Goal: Task Accomplishment & Management: Complete application form

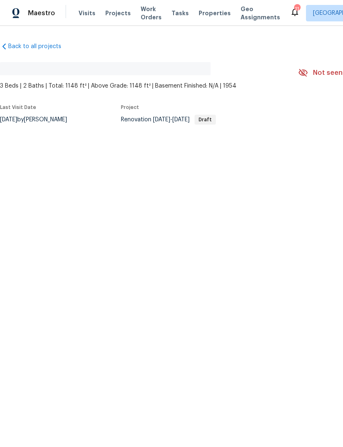
click at [232, 179] on html "Maestro Visits Projects Work Orders Tasks Properties Geo Assignments 11 [GEOGRA…" at bounding box center [171, 89] width 343 height 179
click at [183, 123] on div "Renovation [DATE] - [DATE] Draft" at bounding box center [200, 120] width 158 height 10
click at [190, 119] on span "[DATE]" at bounding box center [180, 120] width 17 height 6
click at [110, 13] on span "Projects" at bounding box center [118, 13] width 26 height 8
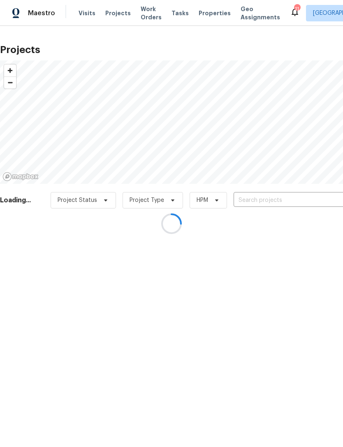
click at [281, 202] on div at bounding box center [171, 223] width 343 height 447
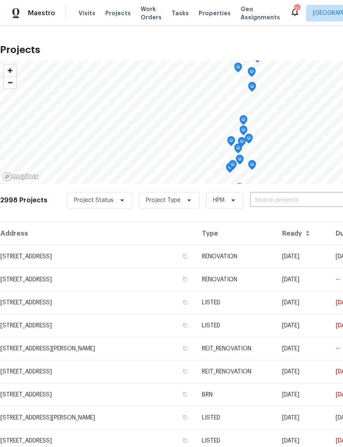
click at [146, 257] on td "[STREET_ADDRESS]" at bounding box center [97, 256] width 195 height 23
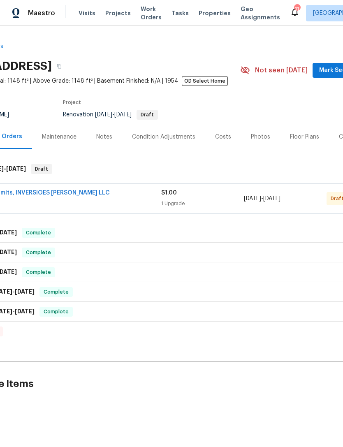
scroll to position [0, 55]
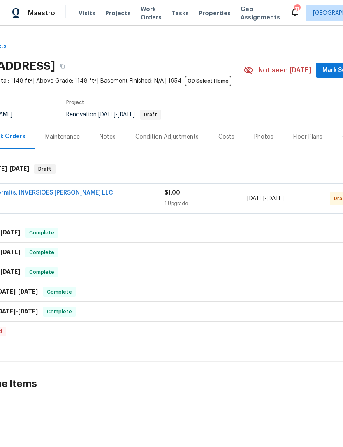
click at [220, 195] on div "$1.00" at bounding box center [206, 193] width 83 height 8
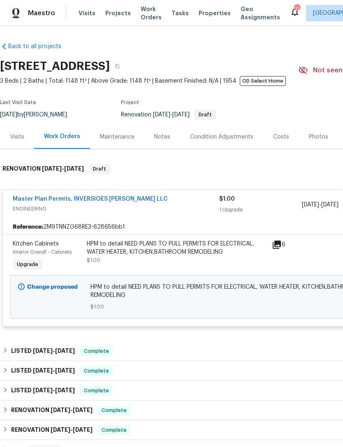
scroll to position [0, 0]
click at [178, 248] on div "HPM to detail NEED PLANS TO PULL PERMITS FOR ELECTRICAL, WATER HEATER, KITCHEN,…" at bounding box center [177, 248] width 180 height 16
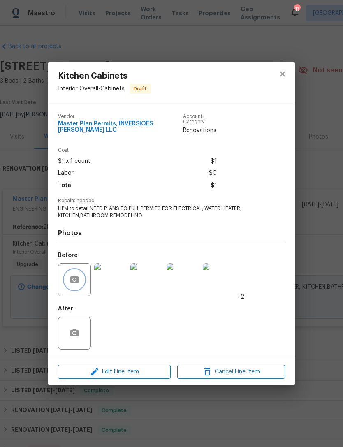
click at [74, 281] on circle "button" at bounding box center [74, 279] width 2 height 2
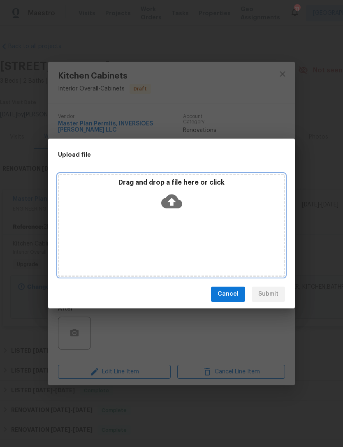
click at [170, 199] on icon at bounding box center [171, 201] width 21 height 14
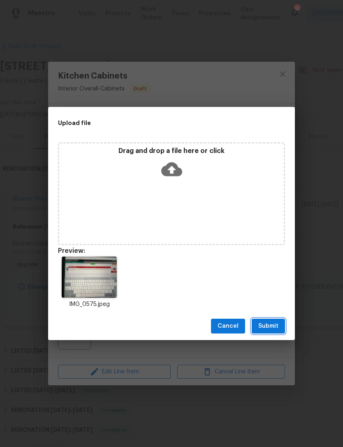
click at [269, 326] on span "Submit" at bounding box center [268, 326] width 20 height 10
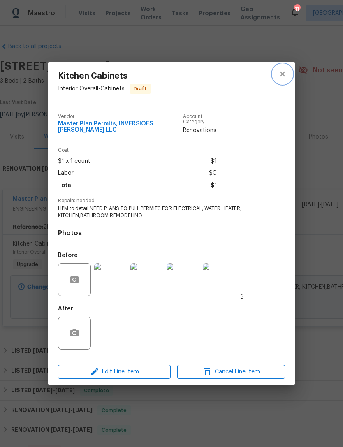
click at [282, 72] on icon "close" at bounding box center [282, 73] width 5 height 5
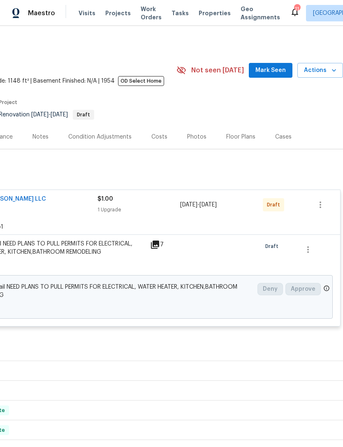
scroll to position [0, 122]
click at [320, 203] on icon "button" at bounding box center [321, 205] width 2 height 7
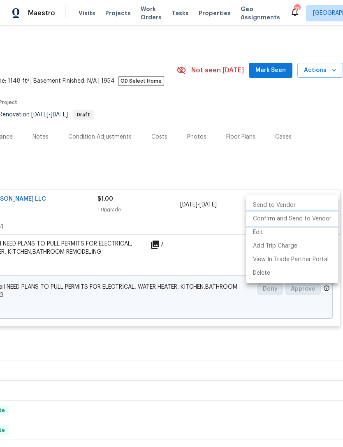
click at [300, 220] on li "Confirm and Send to Vendor" at bounding box center [292, 219] width 92 height 14
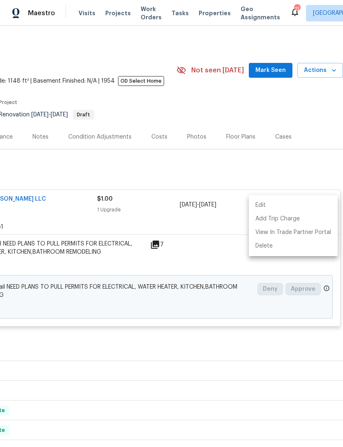
click at [288, 170] on div at bounding box center [171, 223] width 343 height 447
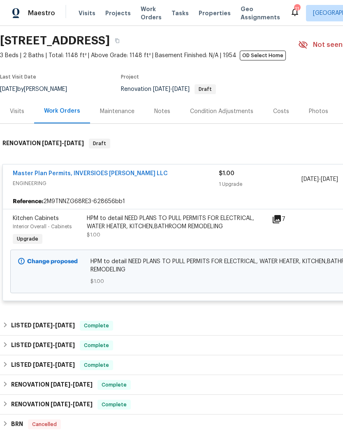
scroll to position [26, 0]
click at [110, 175] on link "Master Plan Permits, INVERSIOES [PERSON_NAME] LLC" at bounding box center [90, 173] width 155 height 6
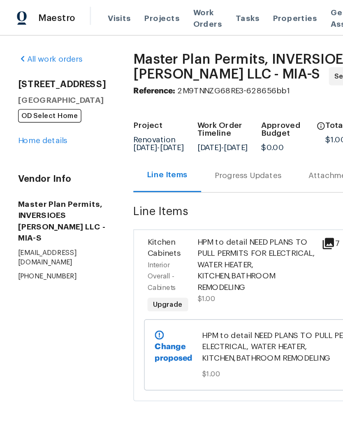
click at [142, 10] on span "Work Orders" at bounding box center [151, 13] width 21 height 16
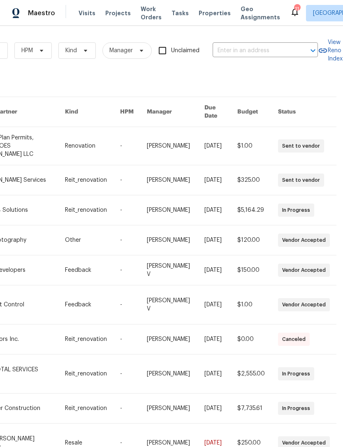
scroll to position [0, 135]
click at [284, 47] on input "text" at bounding box center [254, 50] width 82 height 13
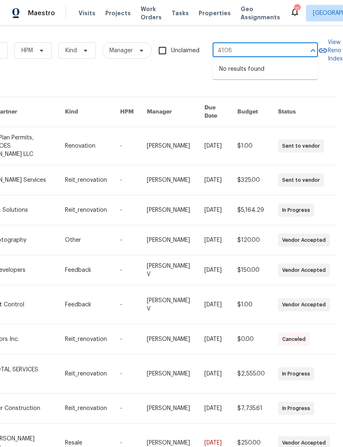
type input "4108"
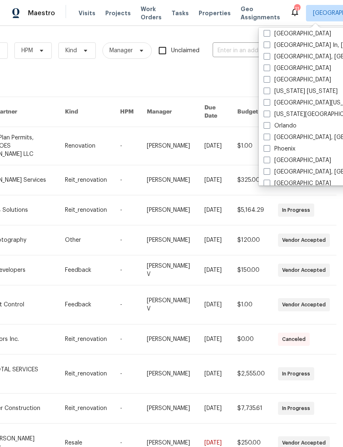
scroll to position [371, 0]
click at [268, 125] on span at bounding box center [267, 126] width 7 height 7
click at [268, 125] on input "Orlando" at bounding box center [266, 125] width 5 height 5
checkbox input "true"
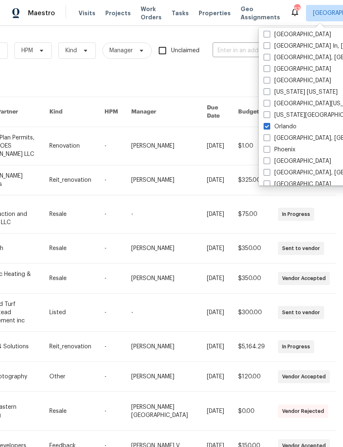
click at [239, 48] on input "text" at bounding box center [254, 50] width 82 height 13
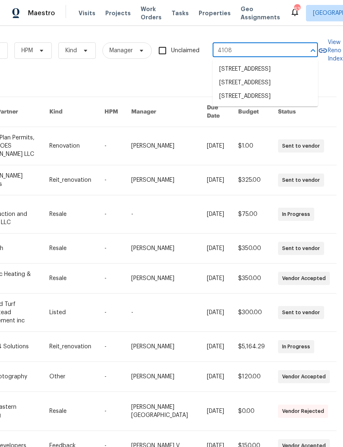
type input "4108 w"
click at [262, 69] on li "[STREET_ADDRESS]" at bounding box center [265, 70] width 105 height 14
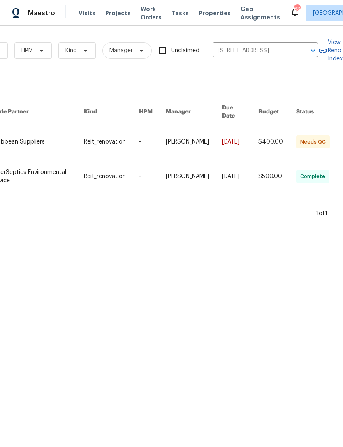
click at [239, 130] on link at bounding box center [240, 142] width 36 height 30
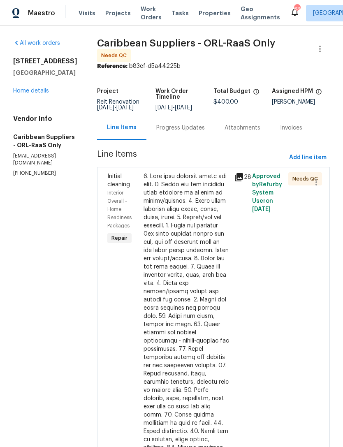
click at [217, 258] on div at bounding box center [187, 369] width 86 height 395
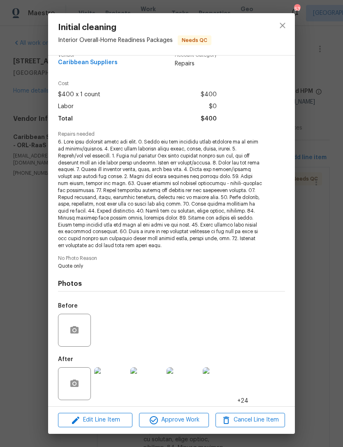
scroll to position [12, 0]
click at [186, 420] on span "Approve Work" at bounding box center [174, 420] width 65 height 10
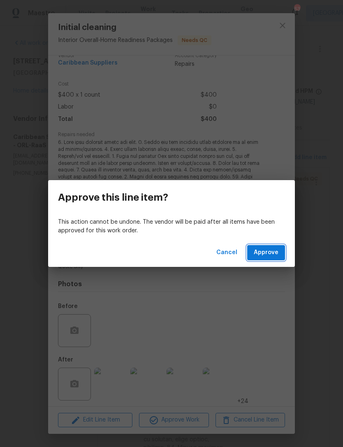
click at [272, 251] on span "Approve" at bounding box center [266, 253] width 25 height 10
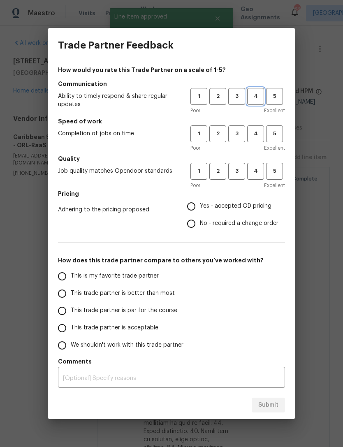
click at [261, 95] on span "4" at bounding box center [255, 96] width 15 height 9
click at [278, 95] on span "5" at bounding box center [274, 96] width 15 height 9
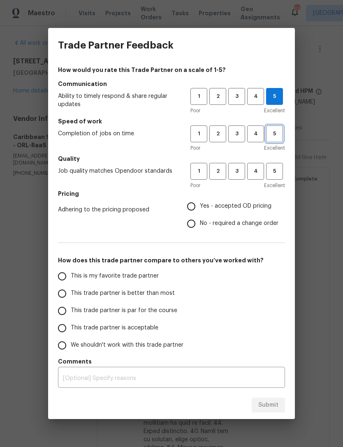
click at [275, 130] on span "5" at bounding box center [274, 133] width 15 height 9
click at [258, 169] on span "4" at bounding box center [255, 171] width 15 height 9
click at [190, 205] on input "Yes - accepted OD pricing" at bounding box center [191, 206] width 17 height 17
radio input "true"
click at [65, 298] on input "This trade partner is better than most" at bounding box center [61, 293] width 17 height 17
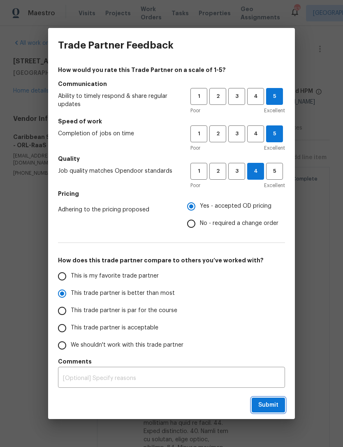
click at [269, 407] on span "Submit" at bounding box center [268, 405] width 20 height 10
radio input "true"
radio input "false"
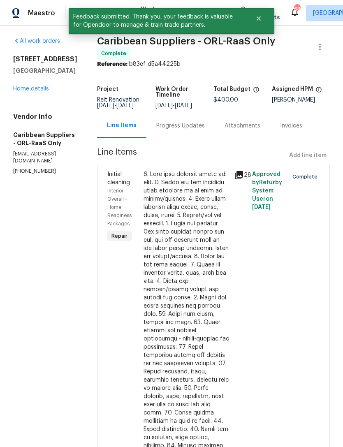
scroll to position [3, 0]
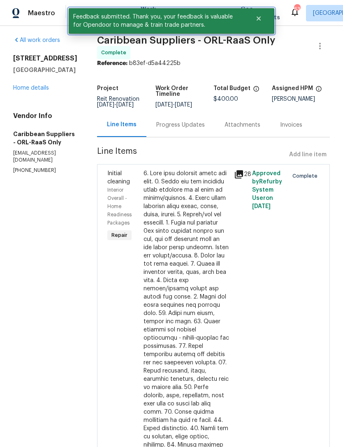
click at [261, 17] on icon "Close" at bounding box center [258, 18] width 7 height 7
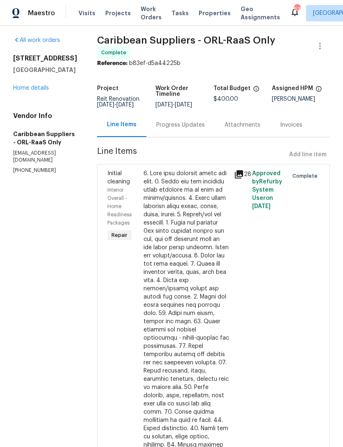
click at [112, 12] on span "Projects" at bounding box center [118, 13] width 26 height 8
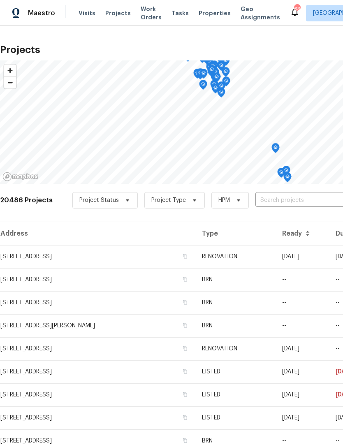
click at [283, 199] on input "text" at bounding box center [302, 200] width 94 height 13
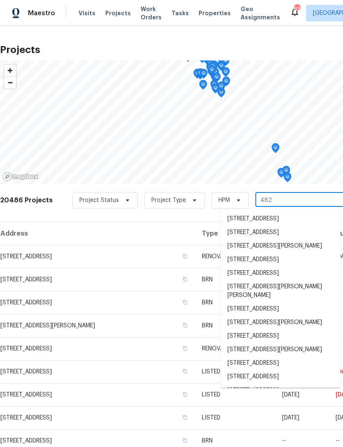
type input "4827"
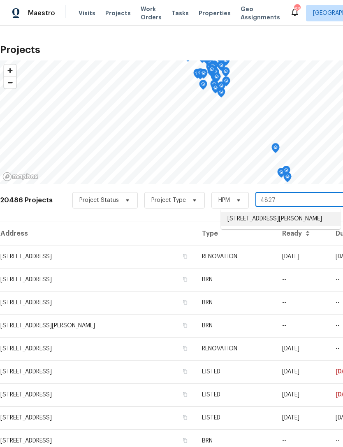
click at [264, 216] on li "[STREET_ADDRESS][PERSON_NAME]" at bounding box center [281, 219] width 120 height 14
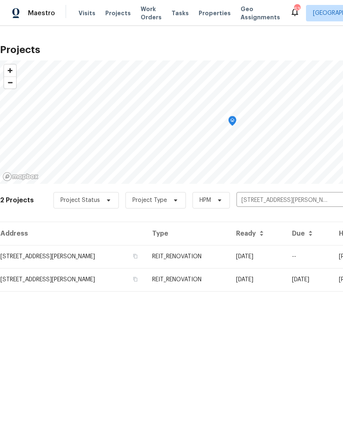
click at [219, 253] on td "REIT_RENOVATION" at bounding box center [188, 256] width 84 height 23
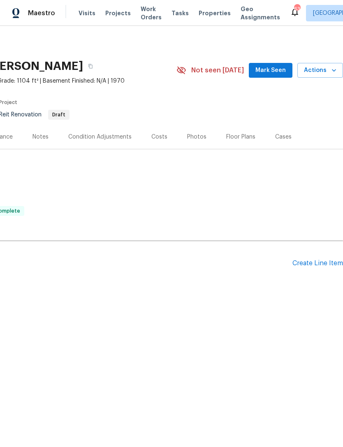
scroll to position [0, 122]
click at [318, 265] on div "Create Line Item" at bounding box center [317, 264] width 51 height 8
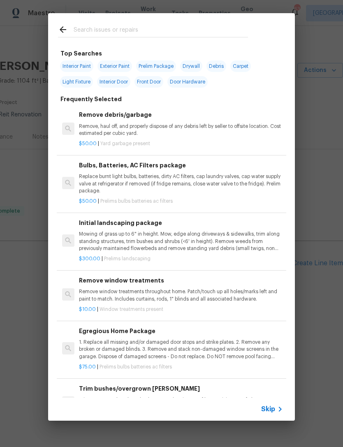
click at [125, 26] on input "text" at bounding box center [161, 31] width 174 height 12
type input "Hvac"
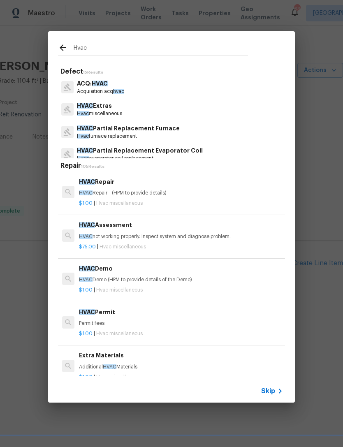
click at [118, 106] on p "HVAC Extras" at bounding box center [99, 106] width 45 height 9
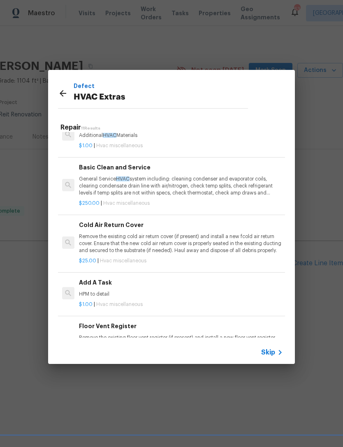
scroll to position [193, 0]
click at [116, 291] on p "HPM to detail" at bounding box center [181, 294] width 204 height 7
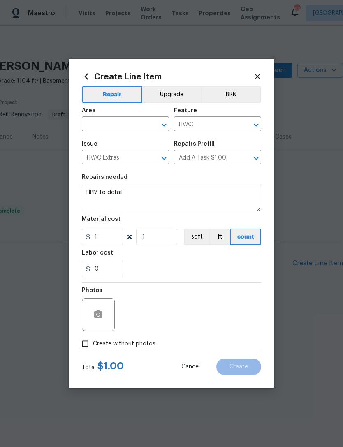
click at [122, 121] on input "text" at bounding box center [114, 124] width 64 height 13
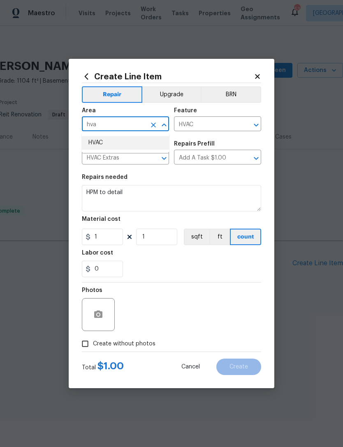
click at [103, 140] on li "HVAC" at bounding box center [125, 143] width 87 height 14
type input "HVAC"
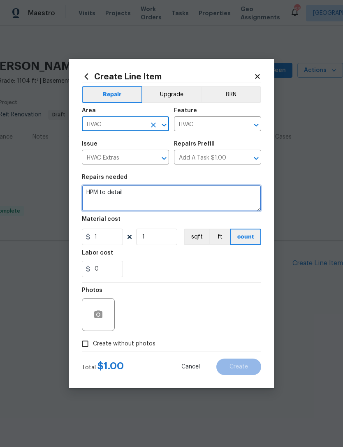
click at [152, 195] on textarea "HPM to detail" at bounding box center [171, 198] width 179 height 26
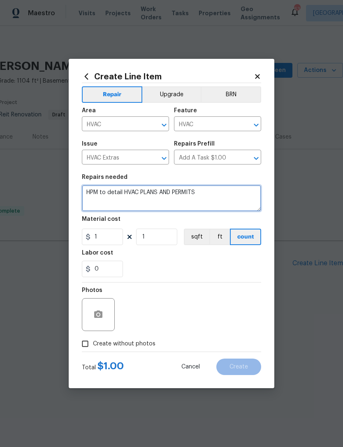
type textarea "HPM to detail HVAC PLANS AND PERMITS"
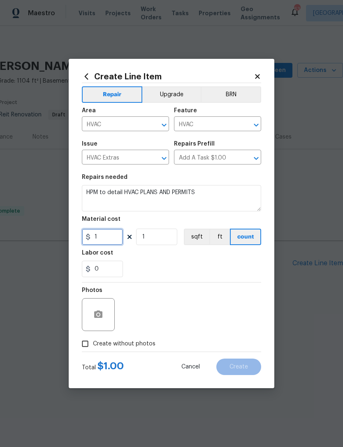
click at [111, 237] on input "1" at bounding box center [102, 237] width 41 height 16
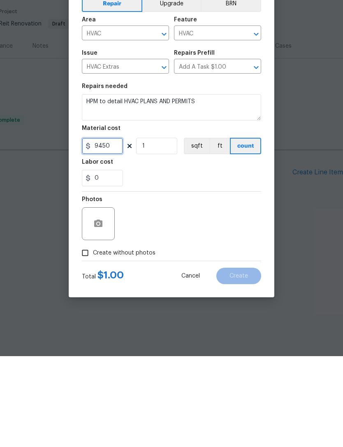
type input "9450"
click at [87, 283] on div "Photos Create without photos" at bounding box center [171, 317] width 179 height 69
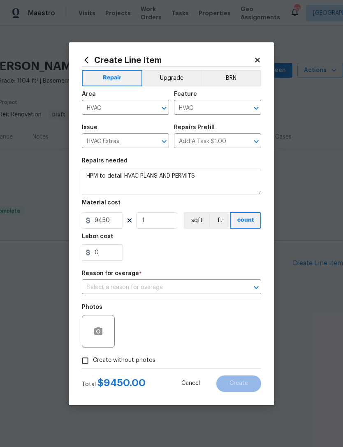
click at [222, 287] on input "text" at bounding box center [160, 287] width 156 height 13
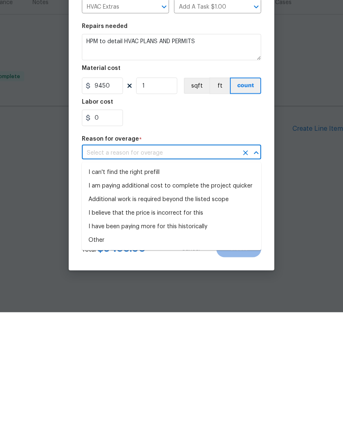
click at [101, 368] on li "Other" at bounding box center [171, 375] width 179 height 14
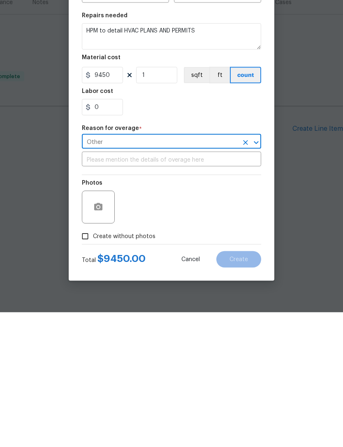
type input "Other"
click at [153, 288] on input "text" at bounding box center [171, 294] width 179 height 13
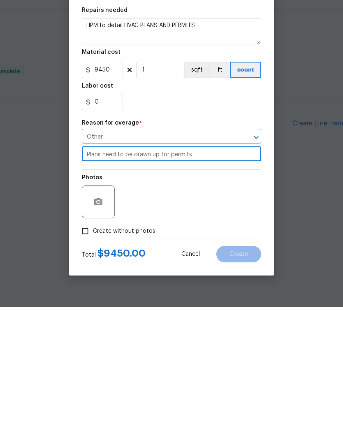
type input "Plans need to be drawn up for permits"
click at [87, 363] on input "Create without photos" at bounding box center [85, 371] width 16 height 16
checkbox input "true"
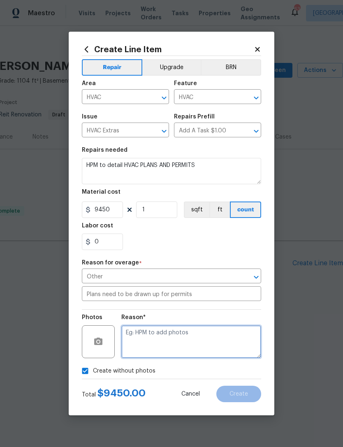
click at [159, 337] on textarea at bounding box center [191, 341] width 140 height 33
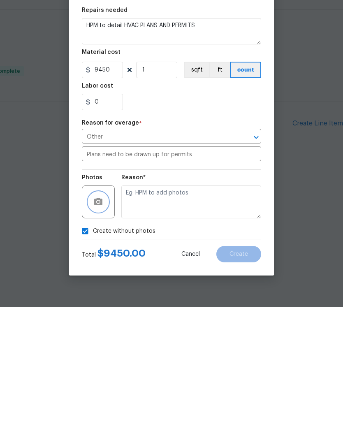
click at [103, 332] on button "button" at bounding box center [98, 342] width 20 height 20
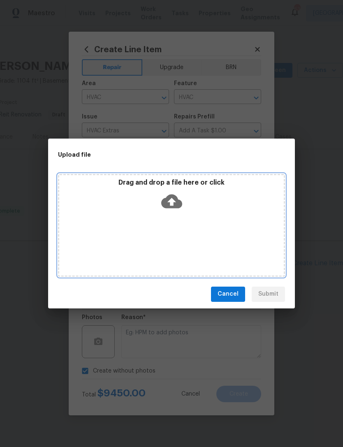
click at [174, 197] on icon at bounding box center [171, 201] width 21 height 14
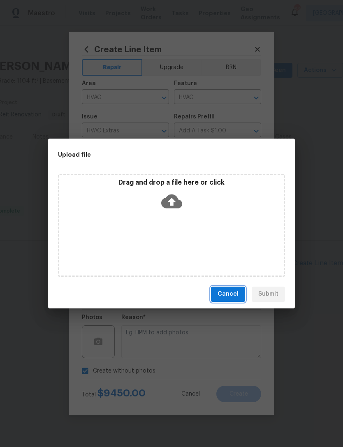
click at [234, 290] on span "Cancel" at bounding box center [228, 294] width 21 height 10
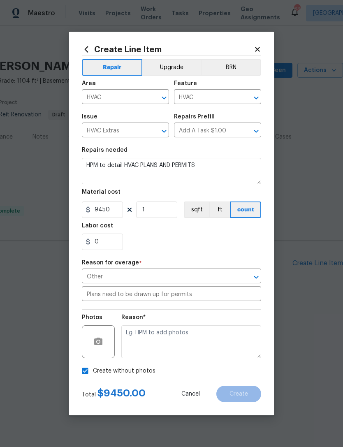
click at [159, 294] on input "Plans need to be drawn up for permits" at bounding box center [171, 294] width 179 height 13
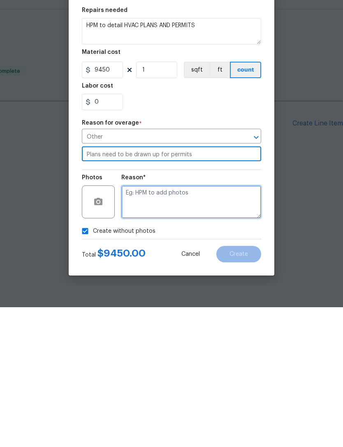
click at [194, 325] on textarea at bounding box center [191, 341] width 140 height 33
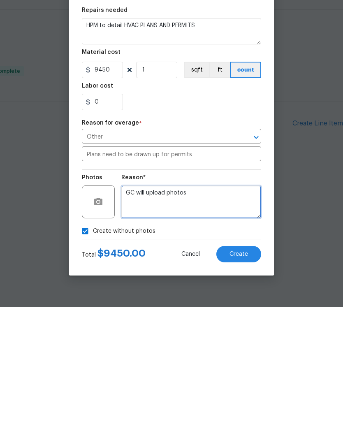
type textarea "GC will upload photos"
click at [244, 391] on span "Create" at bounding box center [239, 394] width 19 height 6
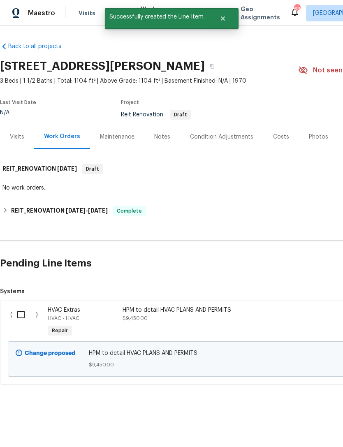
scroll to position [0, 0]
click at [22, 313] on input "checkbox" at bounding box center [23, 314] width 23 height 17
checkbox input "true"
click at [304, 427] on span "Create Work Order" at bounding box center [296, 427] width 55 height 10
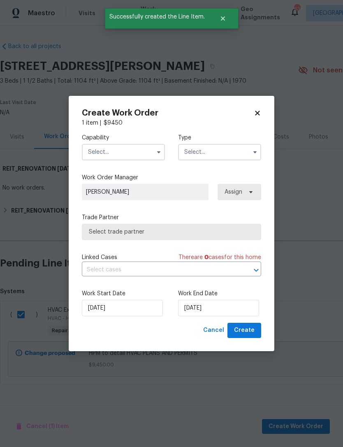
click at [128, 152] on input "text" at bounding box center [123, 152] width 83 height 16
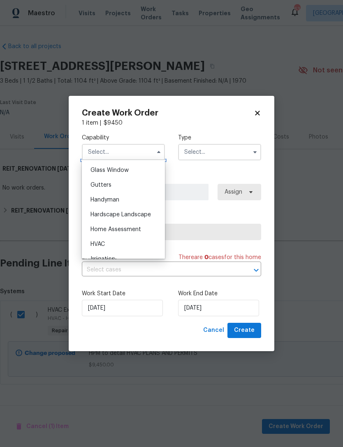
scroll to position [422, 0]
click at [131, 200] on div "Handyman" at bounding box center [123, 199] width 79 height 15
type input "Handyman"
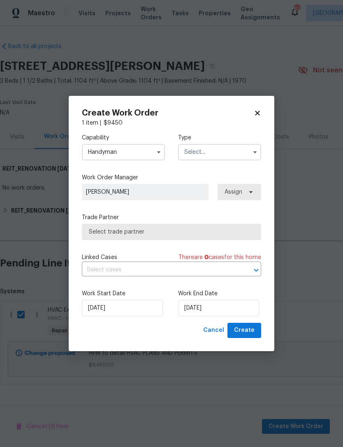
click at [227, 151] on input "text" at bounding box center [219, 152] width 83 height 16
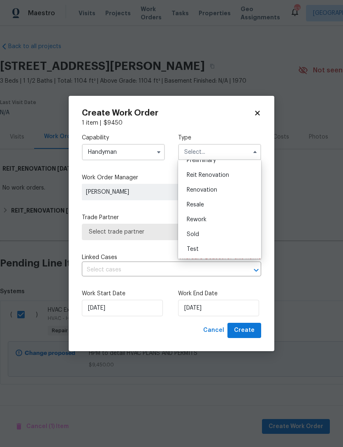
scroll to position [187, 0]
click at [229, 175] on span "Reit Renovation" at bounding box center [208, 175] width 42 height 6
type input "Reit Renovation"
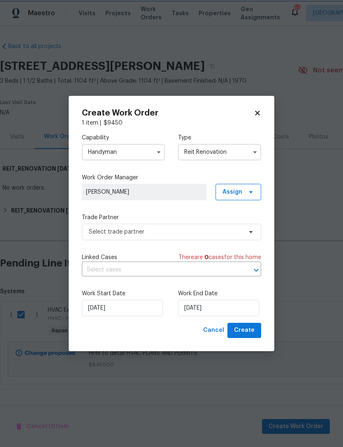
scroll to position [0, 0]
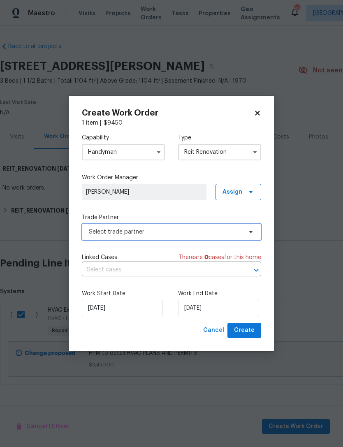
click at [188, 231] on span "Select trade partner" at bounding box center [165, 232] width 153 height 8
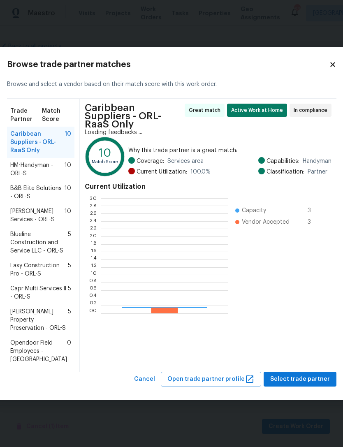
scroll to position [115, 128]
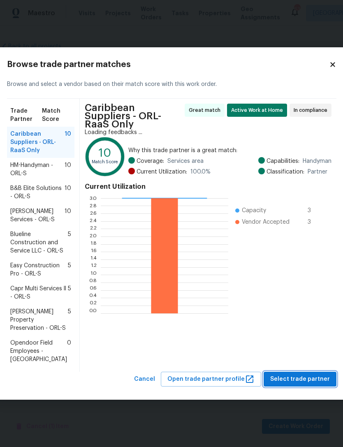
click at [308, 385] on span "Select trade partner" at bounding box center [300, 379] width 60 height 10
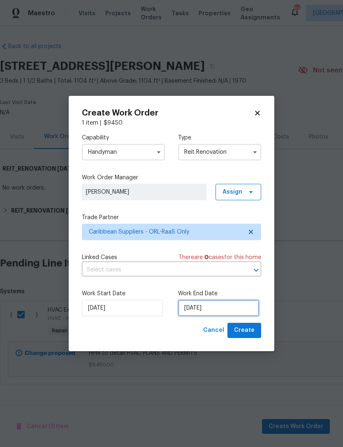
click at [215, 309] on input "[DATE]" at bounding box center [218, 308] width 81 height 16
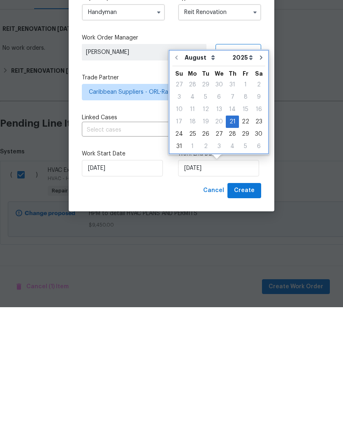
click at [258, 194] on icon "Go to next month" at bounding box center [261, 197] width 7 height 7
type input "[DATE]"
select select "8"
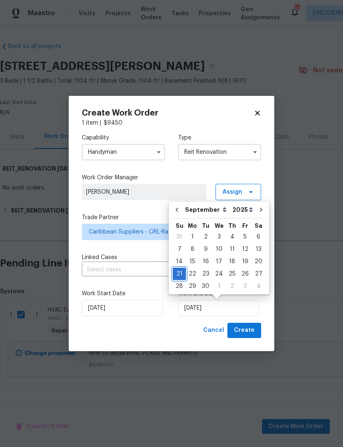
click at [180, 272] on div "21" at bounding box center [179, 274] width 13 height 12
click at [250, 331] on span "Create" at bounding box center [244, 330] width 21 height 10
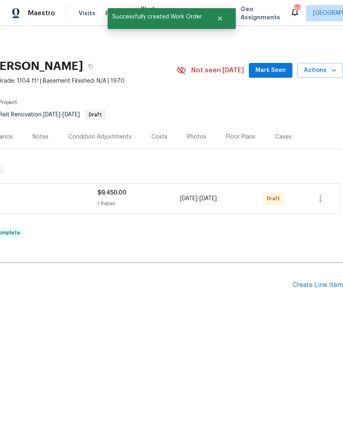
scroll to position [0, 122]
click at [323, 198] on icon "button" at bounding box center [321, 199] width 10 height 10
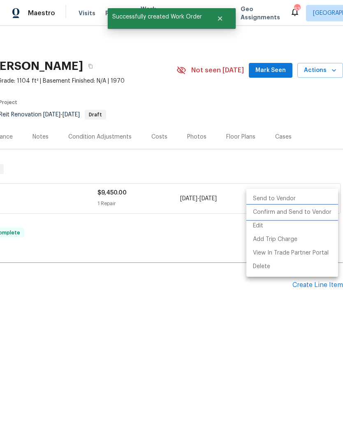
click at [303, 214] on li "Confirm and Send to Vendor" at bounding box center [292, 213] width 92 height 14
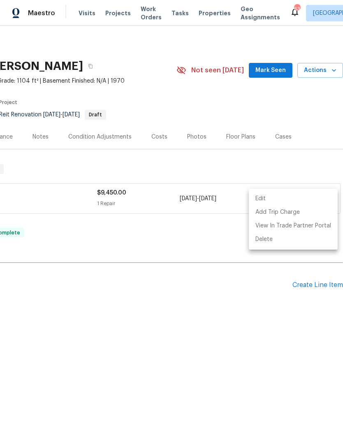
click at [249, 315] on div at bounding box center [171, 223] width 343 height 447
